Goal: Obtain resource: Obtain resource

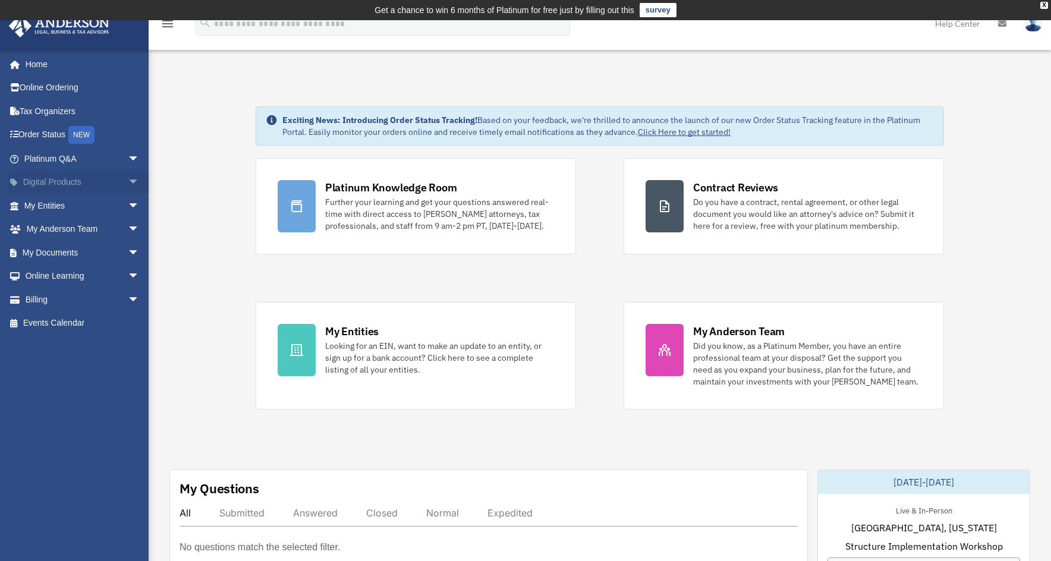
click at [82, 183] on link "Digital Products arrow_drop_down" at bounding box center [82, 183] width 149 height 24
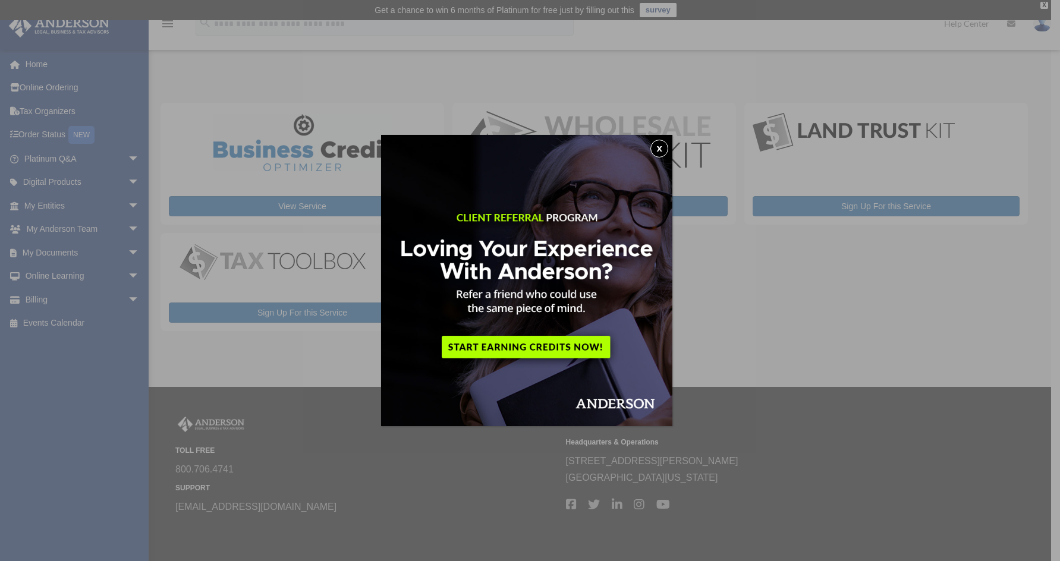
click at [663, 153] on button "x" at bounding box center [659, 149] width 18 height 18
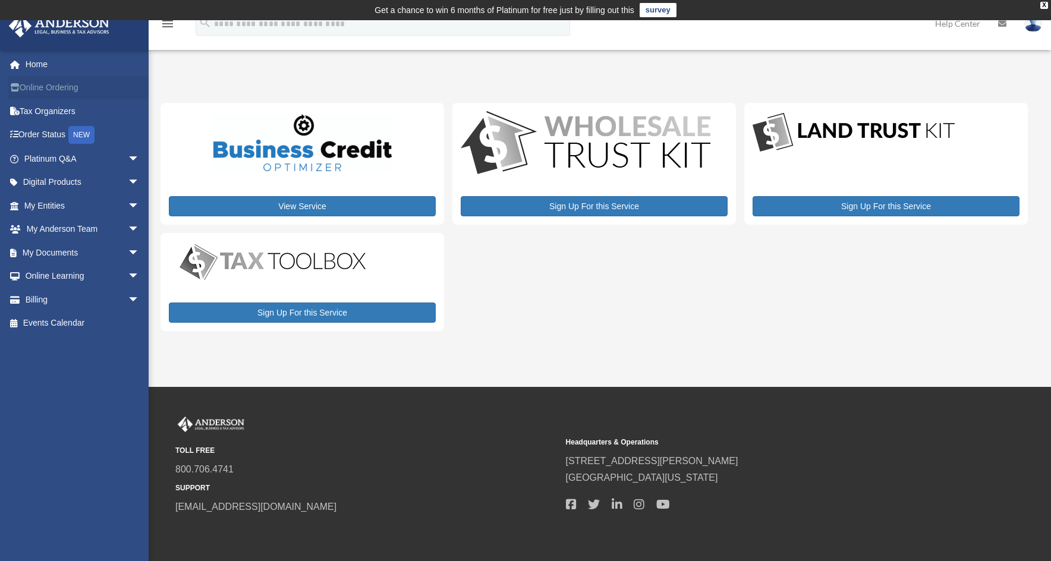
click at [54, 86] on link "Online Ordering" at bounding box center [82, 88] width 149 height 24
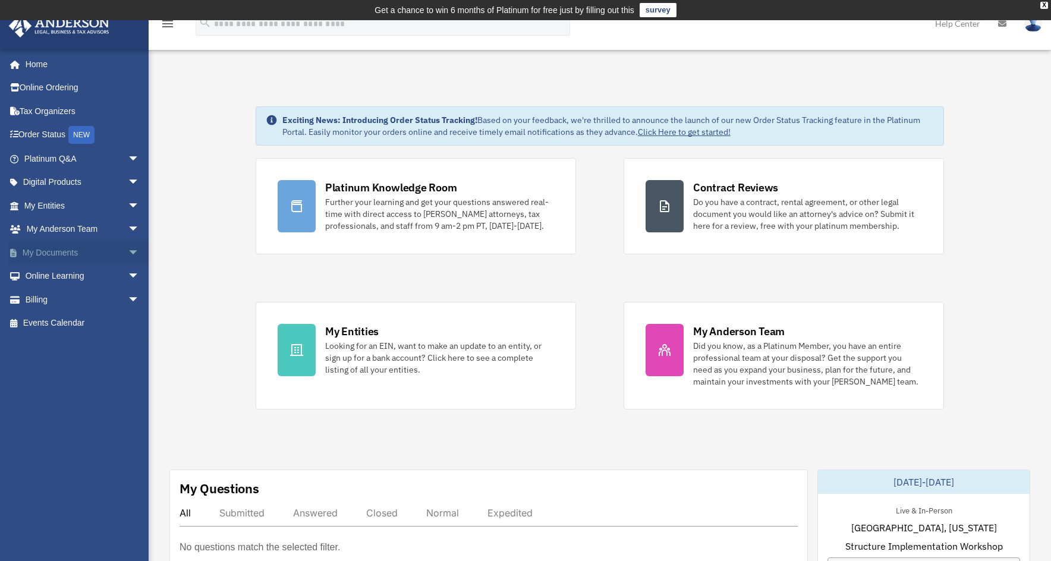
click at [66, 254] on link "My Documents arrow_drop_down" at bounding box center [82, 253] width 149 height 24
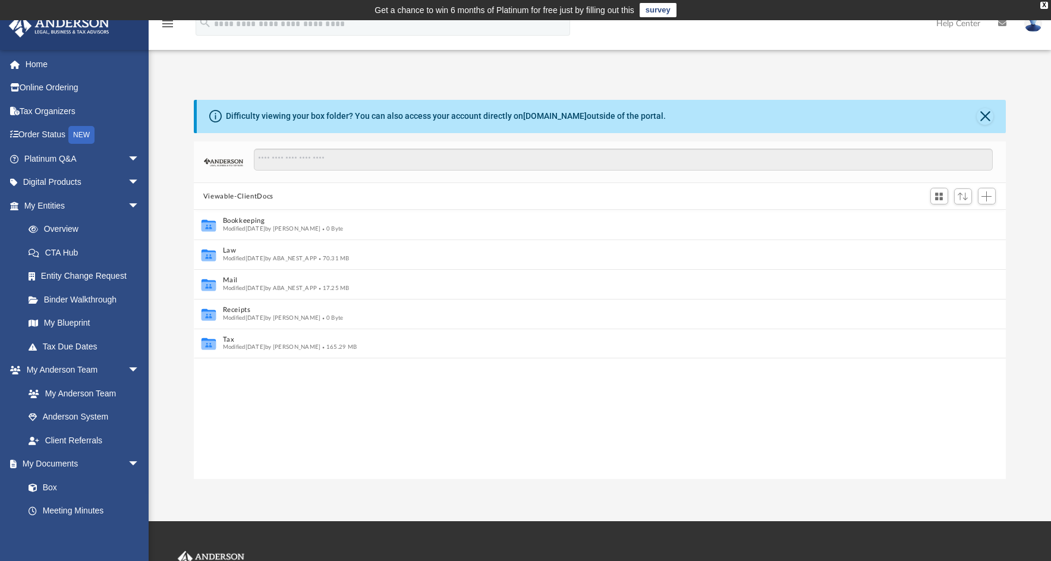
scroll to position [10, 10]
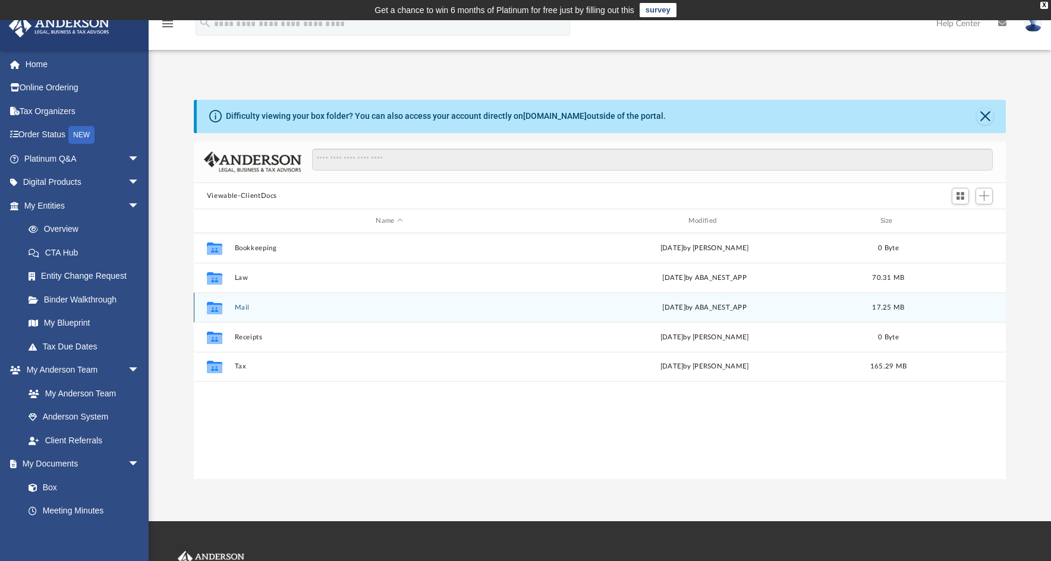
click at [244, 310] on button "Mail" at bounding box center [389, 308] width 310 height 8
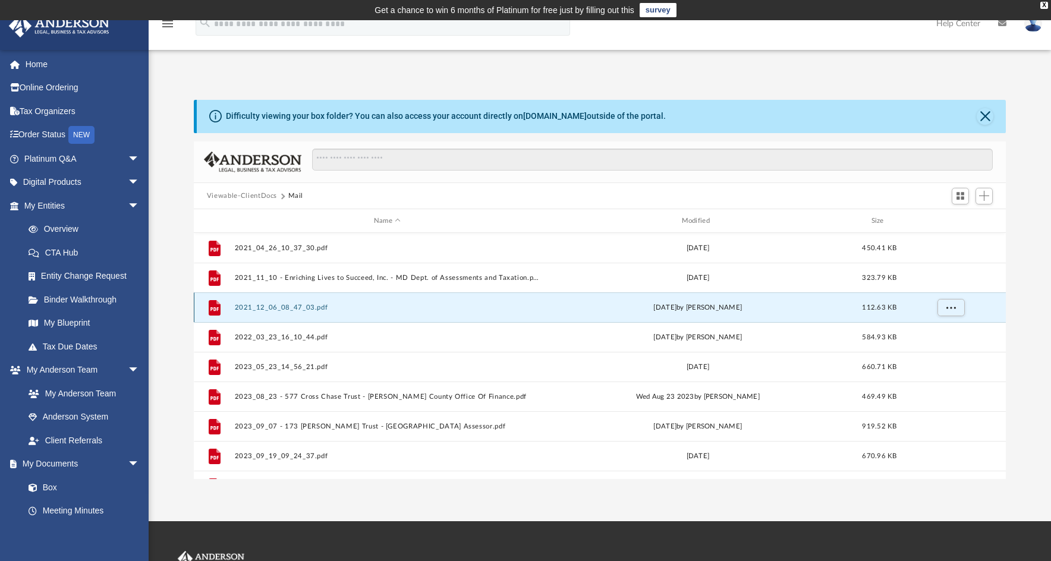
click at [243, 307] on button "2021_12_06_08_47_03.pdf" at bounding box center [387, 308] width 306 height 8
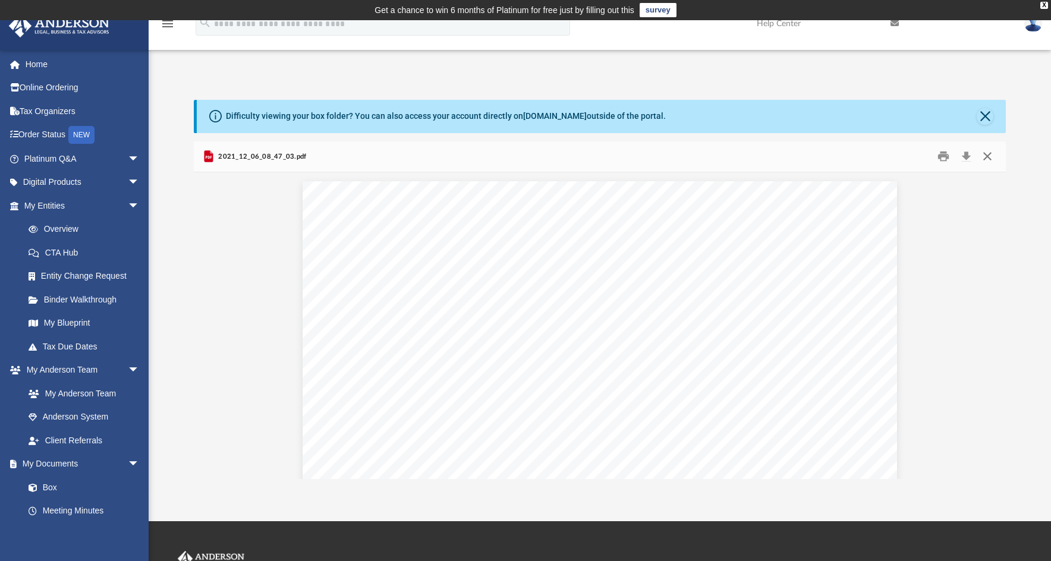
click at [985, 155] on button "Close" at bounding box center [987, 156] width 21 height 18
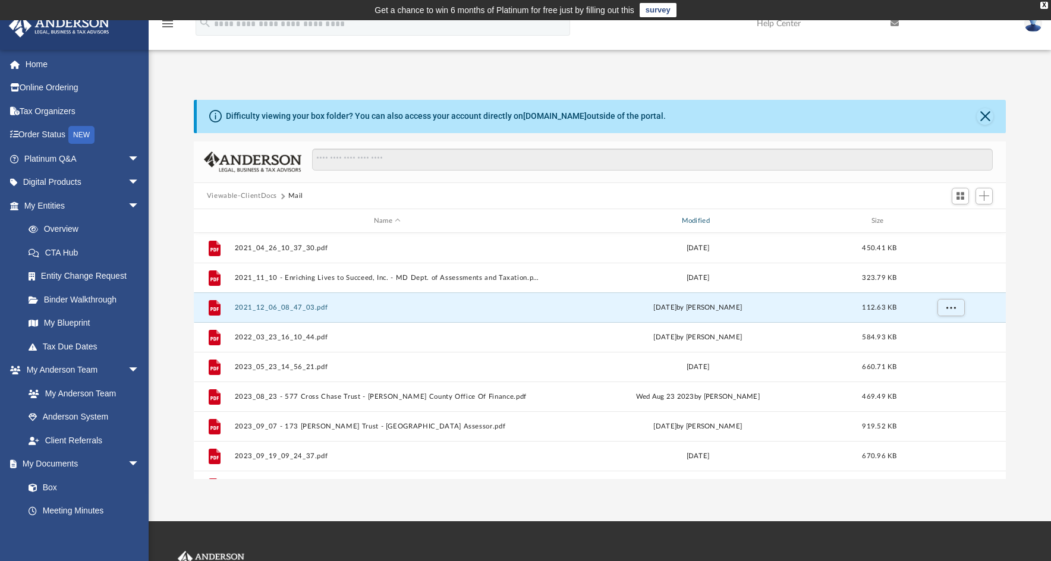
click at [697, 223] on div "Modified" at bounding box center [698, 221] width 306 height 11
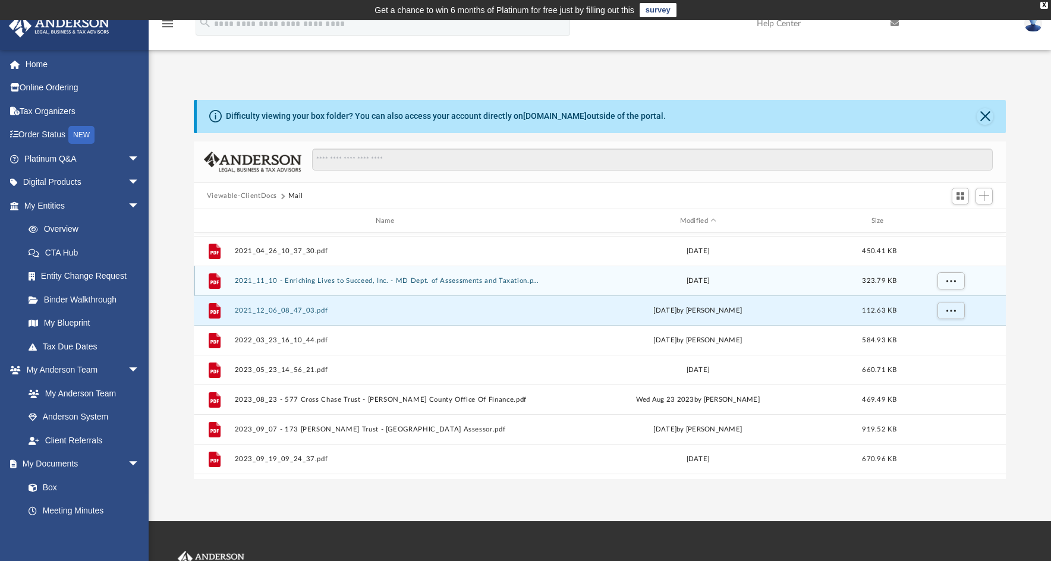
scroll to position [0, 0]
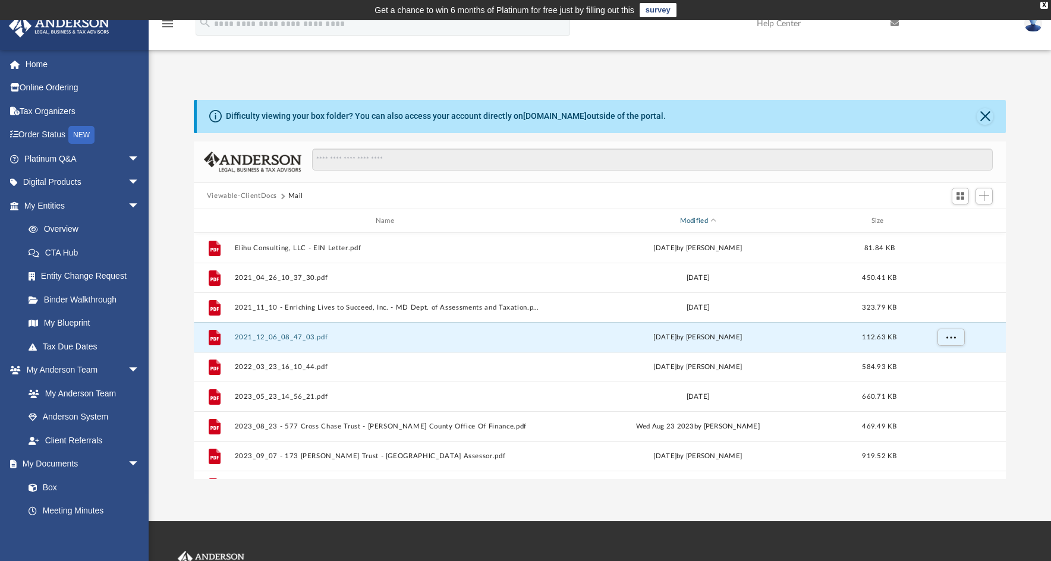
click at [691, 221] on div "Modified" at bounding box center [698, 221] width 306 height 11
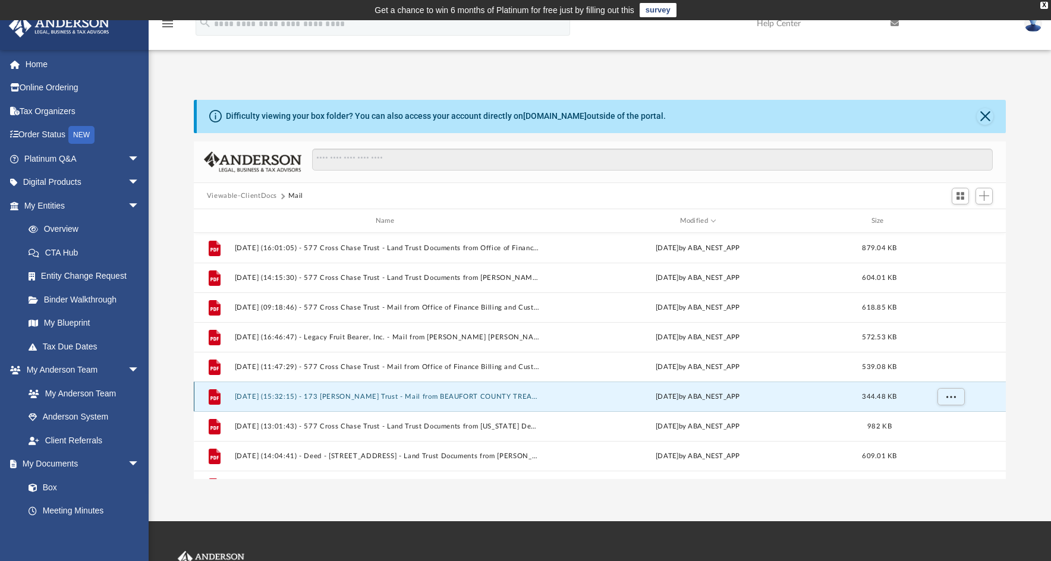
click at [294, 398] on button "2025.01.24 (15:32:15) - 173 Bruce K Smalls Trust - Mail from BEAUFORT COUNTY TR…" at bounding box center [387, 397] width 306 height 8
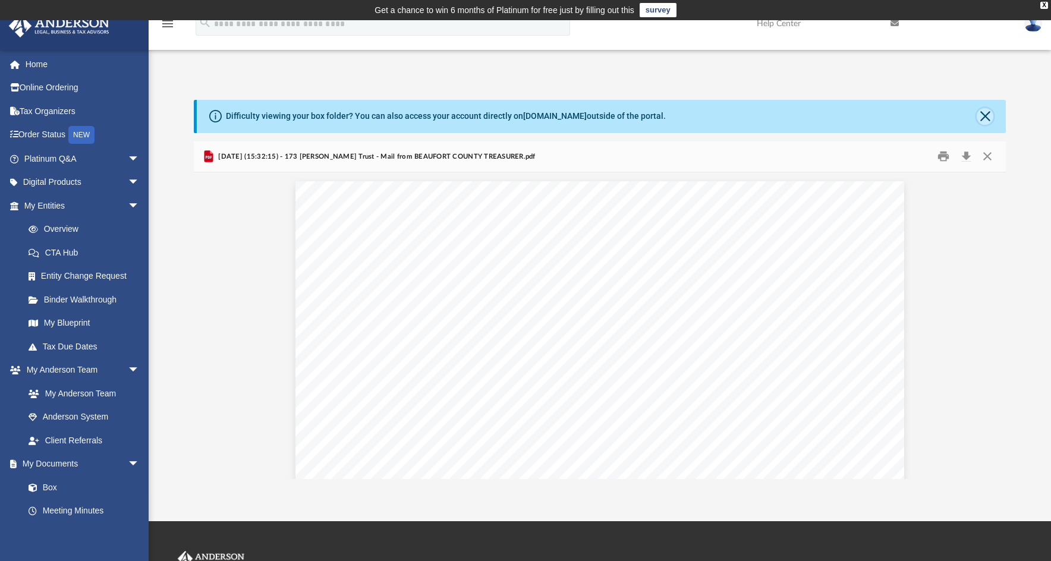
click at [992, 121] on button "Close" at bounding box center [985, 116] width 17 height 17
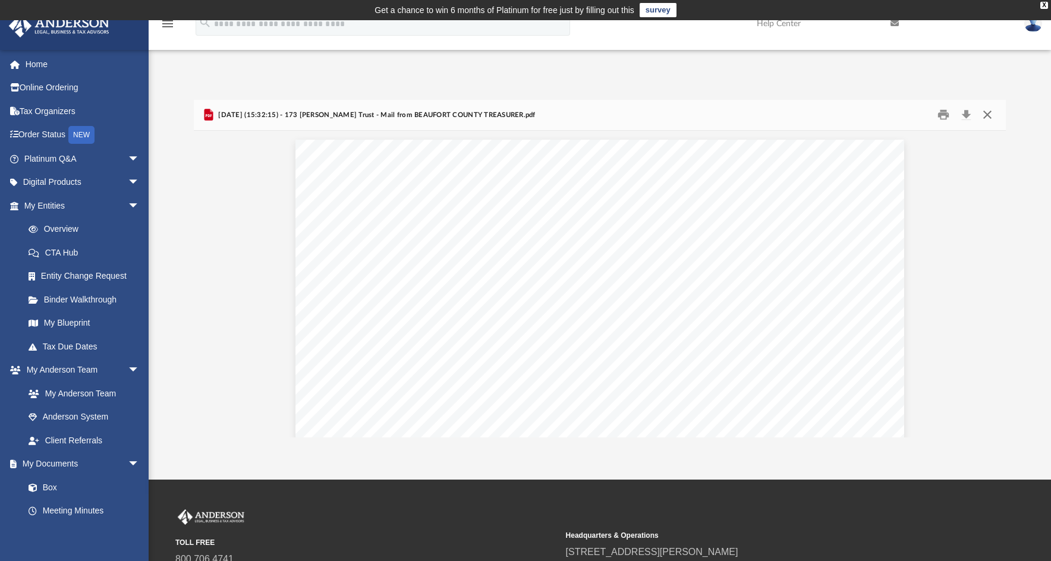
click at [988, 117] on button "Close" at bounding box center [987, 115] width 21 height 18
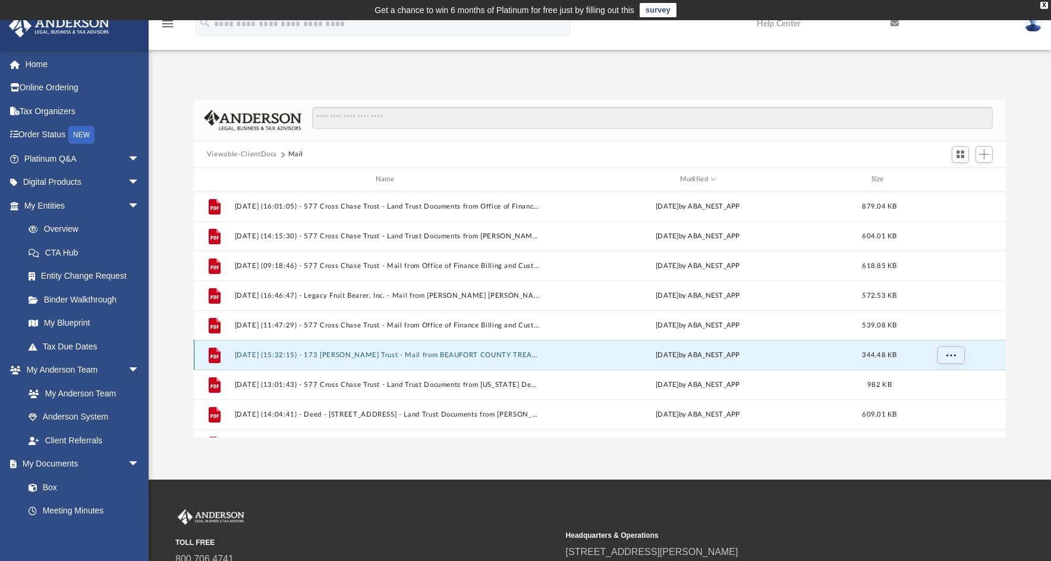
scroll to position [59, 0]
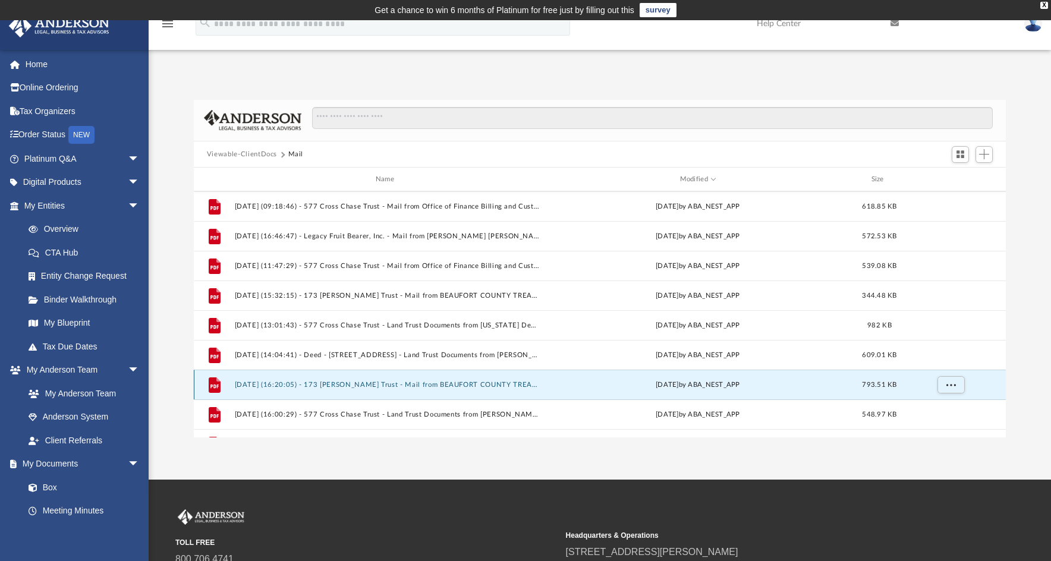
click at [367, 385] on button "2024.11.22 (16:20:05) - 173 Bruce K Smalls Trust - Mail from BEAUFORT COUNTY TR…" at bounding box center [387, 385] width 306 height 8
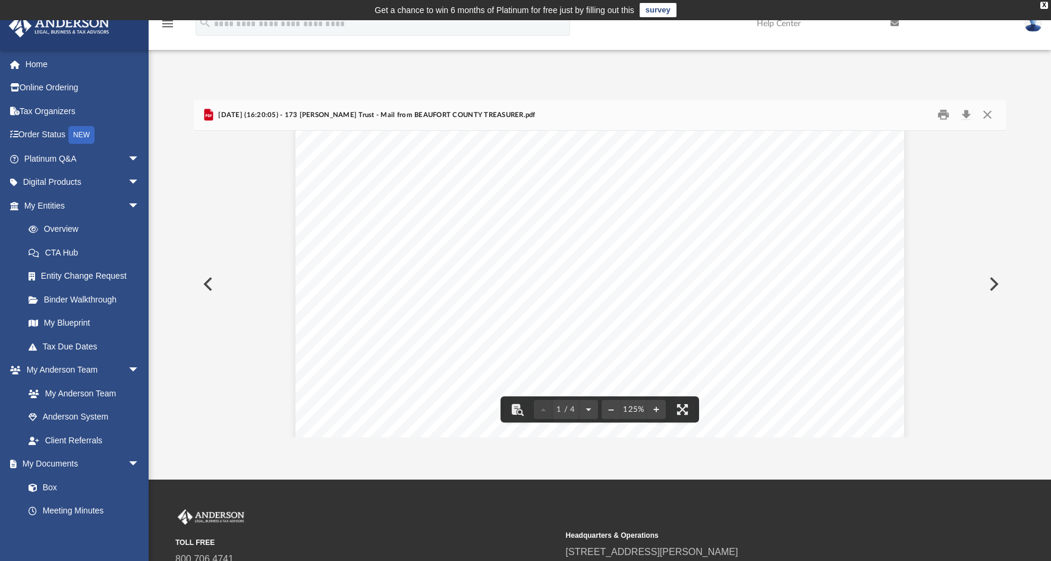
scroll to position [119, 0]
click at [938, 117] on button "Print" at bounding box center [944, 115] width 24 height 18
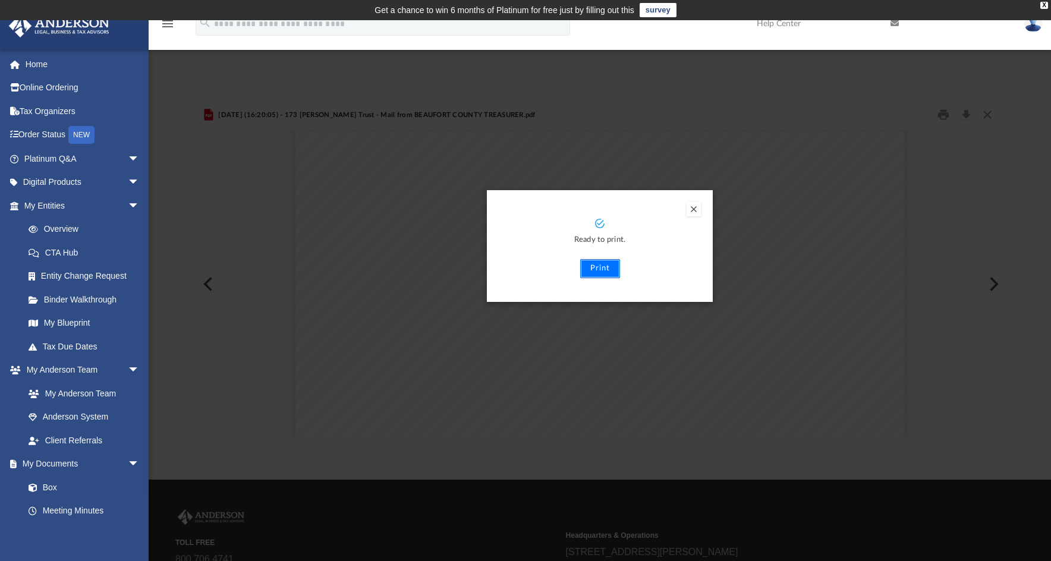
click at [602, 271] on button "Print" at bounding box center [600, 268] width 40 height 19
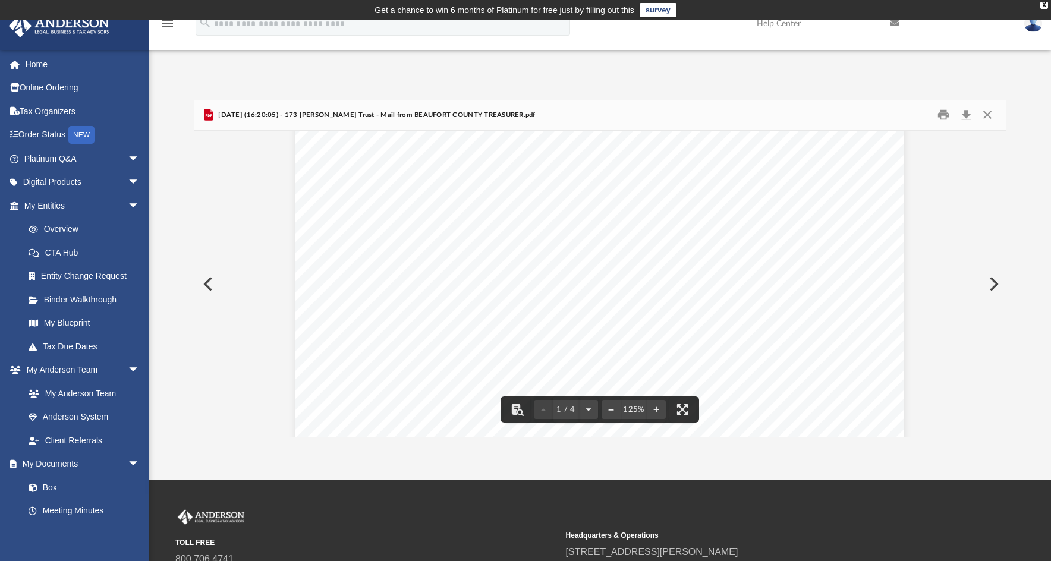
scroll to position [0, 0]
click at [987, 118] on button "Close" at bounding box center [987, 115] width 21 height 18
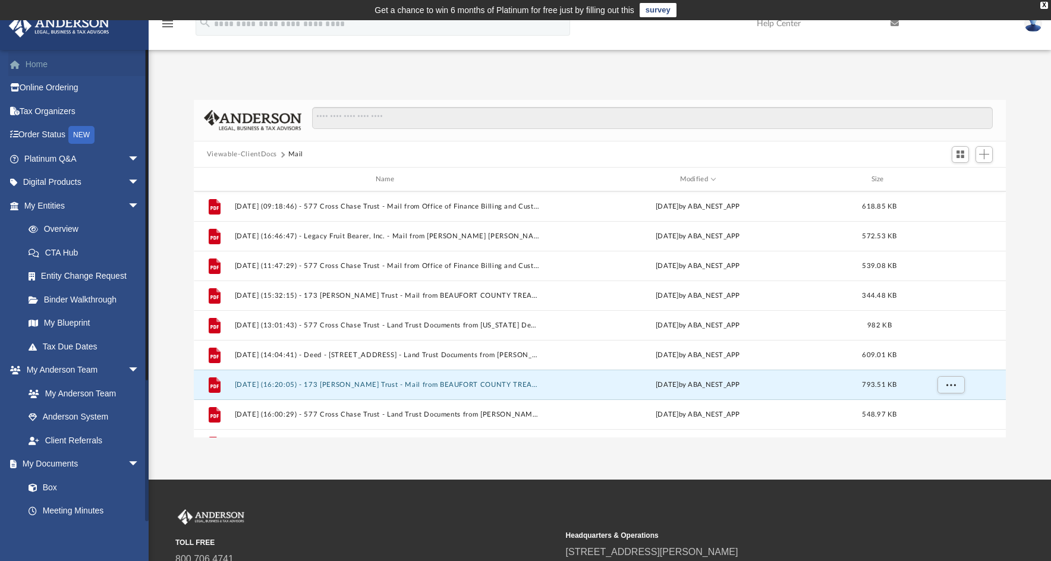
click at [40, 67] on link "Home" at bounding box center [82, 64] width 149 height 24
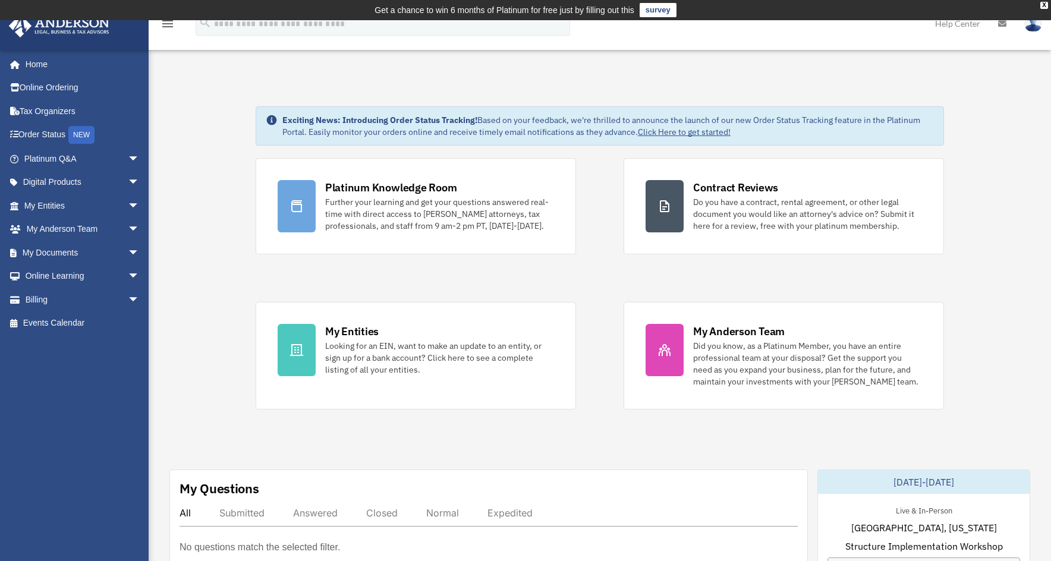
click at [1027, 31] on link at bounding box center [1033, 23] width 36 height 52
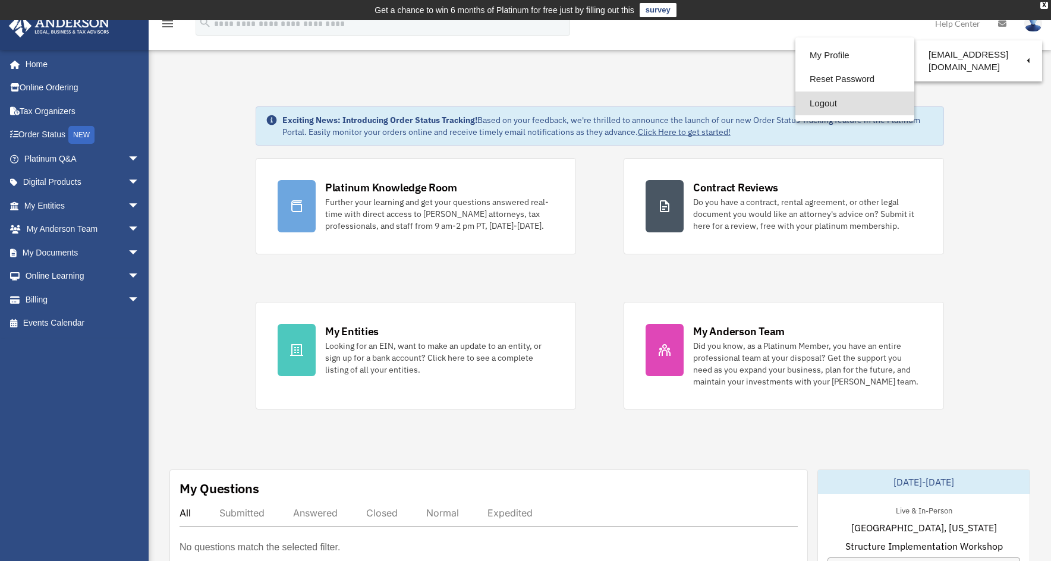
click at [807, 102] on link "Logout" at bounding box center [854, 104] width 119 height 24
